Goal: Use online tool/utility: Utilize a website feature to perform a specific function

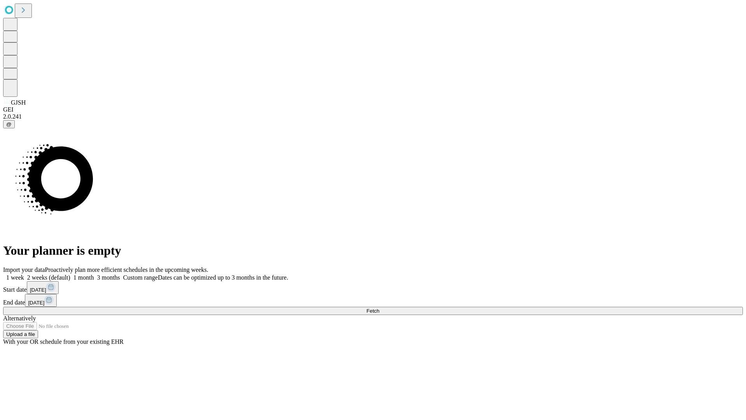
click at [379, 308] on span "Fetch" at bounding box center [372, 311] width 13 height 6
